Goal: Information Seeking & Learning: Learn about a topic

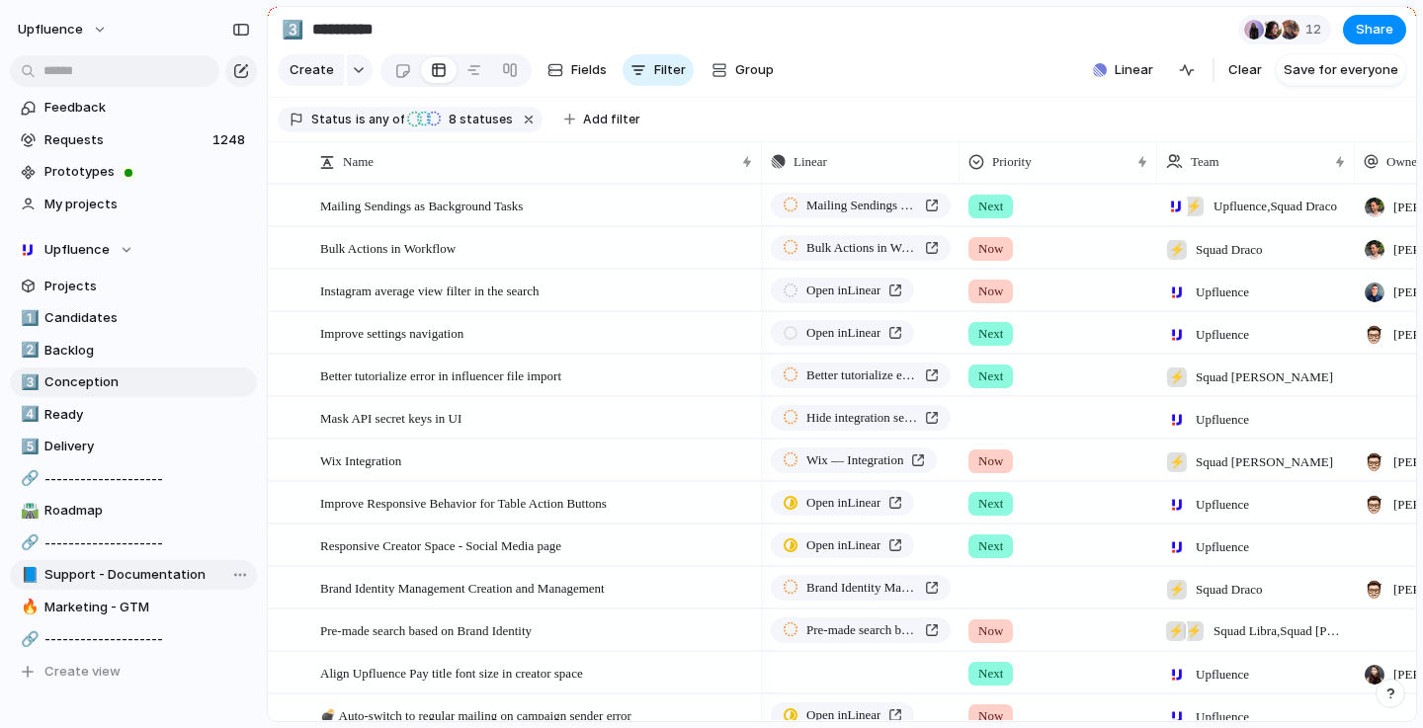
click at [141, 578] on span "Support - Documentation" at bounding box center [147, 575] width 206 height 20
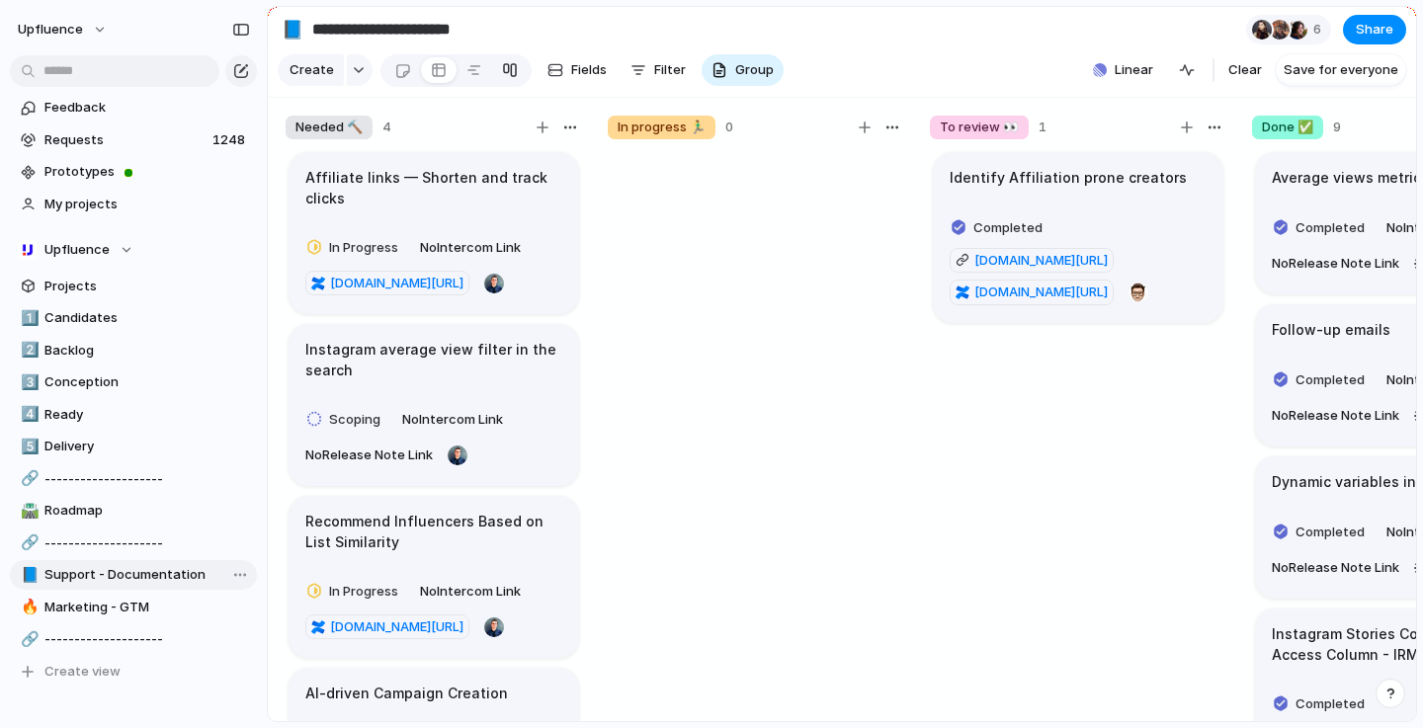
type input "**********"
click at [474, 172] on h1 "Affiliate links — Shorten and track clicks" at bounding box center [433, 188] width 257 height 42
click at [651, 31] on section "**********" at bounding box center [842, 29] width 1149 height 44
